Goal: Communication & Community: Answer question/provide support

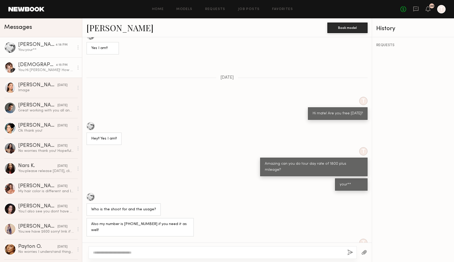
click at [57, 65] on div "4:15 PM" at bounding box center [62, 65] width 12 height 5
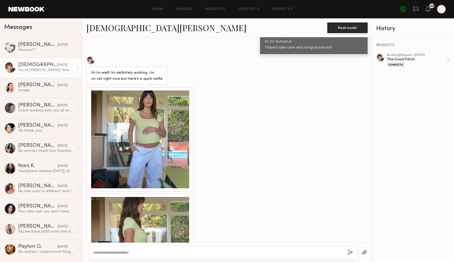
scroll to position [607, 0]
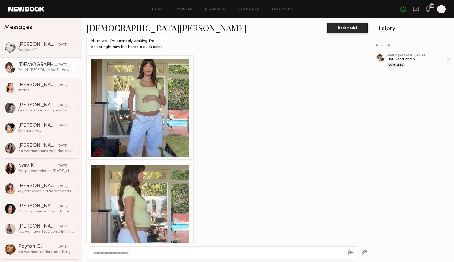
click at [152, 97] on div at bounding box center [140, 108] width 98 height 98
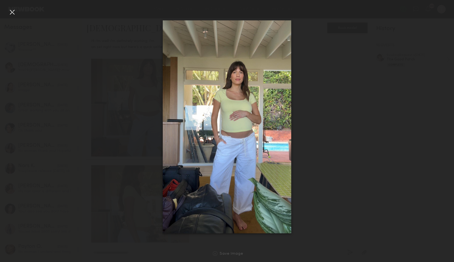
click at [13, 13] on div at bounding box center [12, 12] width 8 height 8
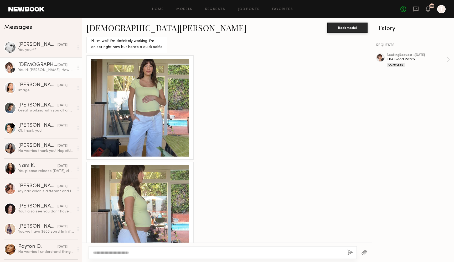
click at [154, 195] on div at bounding box center [140, 214] width 98 height 98
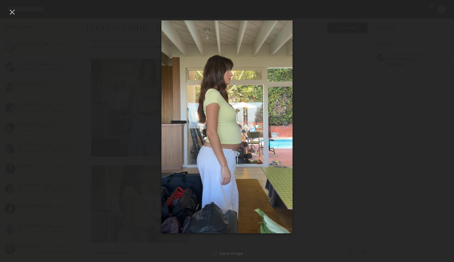
click at [12, 13] on div at bounding box center [12, 12] width 8 height 8
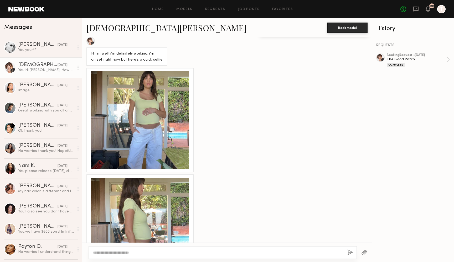
scroll to position [584, 0]
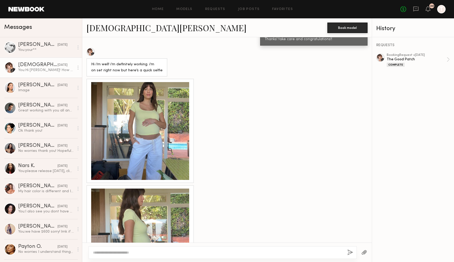
click at [141, 261] on div at bounding box center [226, 252] width 289 height 19
click at [140, 256] on div at bounding box center [222, 252] width 268 height 13
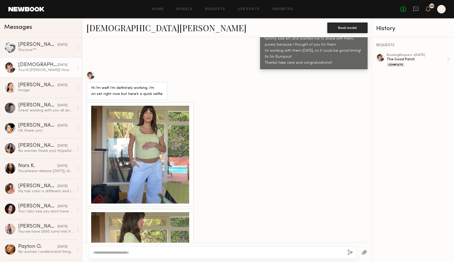
scroll to position [561, 0]
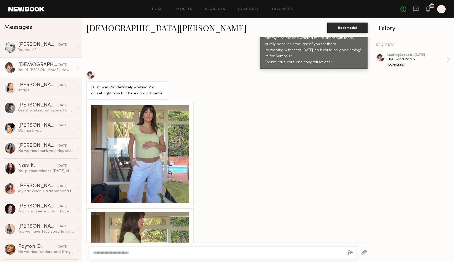
click at [192, 254] on textarea at bounding box center [218, 252] width 250 height 5
type textarea "**********"
click at [348, 254] on button "button" at bounding box center [350, 253] width 6 height 7
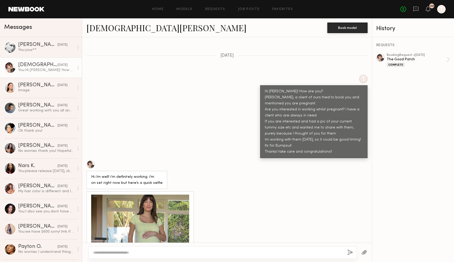
scroll to position [396, 0]
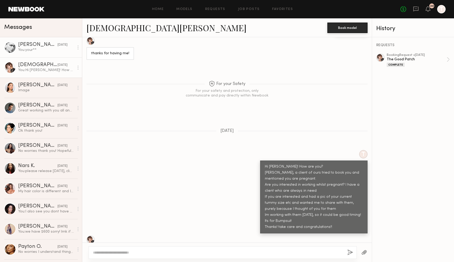
click at [45, 50] on div "You: your**" at bounding box center [46, 50] width 56 height 5
